Goal: Check status

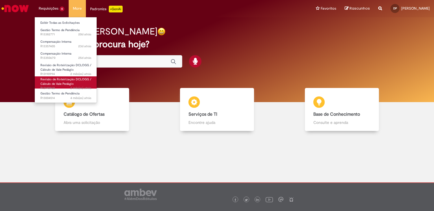
click at [58, 76] on link "Revisão de Roteirização DCLOGG / Cálculo de Vale Pedágio 2 mês(es) atrás 2 mese…" at bounding box center [66, 82] width 62 height 12
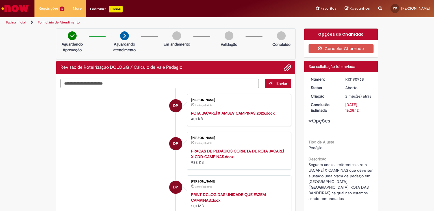
drag, startPoint x: 343, startPoint y: 79, endPoint x: 368, endPoint y: 80, distance: 25.5
click at [368, 80] on div "R13190968" at bounding box center [358, 79] width 26 height 6
copy div "R13190968"
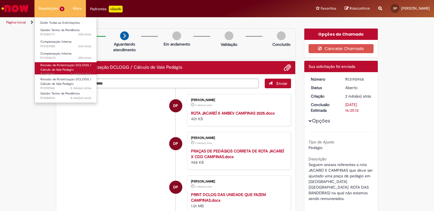
click at [64, 65] on span "Revisão de Roteirização DCLOGG / Cálculo de Vale Pedágio" at bounding box center [65, 67] width 51 height 9
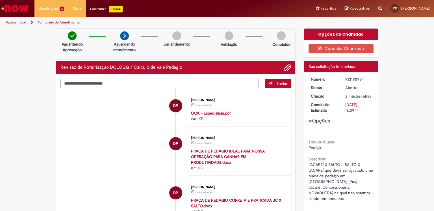
drag, startPoint x: 343, startPoint y: 79, endPoint x: 372, endPoint y: 76, distance: 29.0
click at [372, 76] on dd "R13190994" at bounding box center [358, 79] width 35 height 6
copy div "R13190994"
click at [19, 11] on img "Ir para a Homepage" at bounding box center [15, 8] width 29 height 11
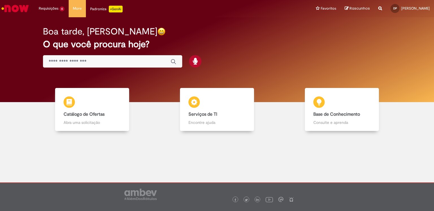
click at [132, 64] on input "Basta digitar aqui" at bounding box center [107, 61] width 116 height 6
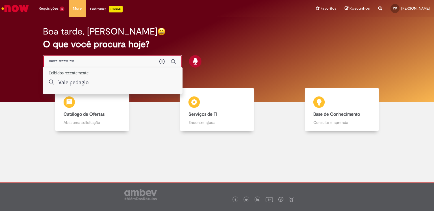
type input "**********"
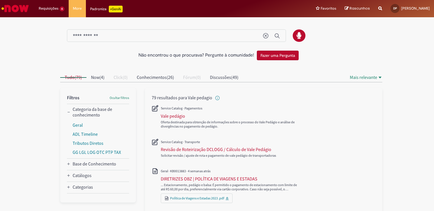
drag, startPoint x: 175, startPoint y: 121, endPoint x: 256, endPoint y: 129, distance: 81.4
click at [256, 129] on div "Oferta destinada para obtenção de informações sobre o processo do Vale Pedágio …" at bounding box center [230, 116] width 156 height 33
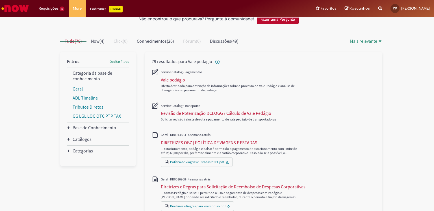
scroll to position [37, 0]
